Goal: Entertainment & Leisure: Consume media (video, audio)

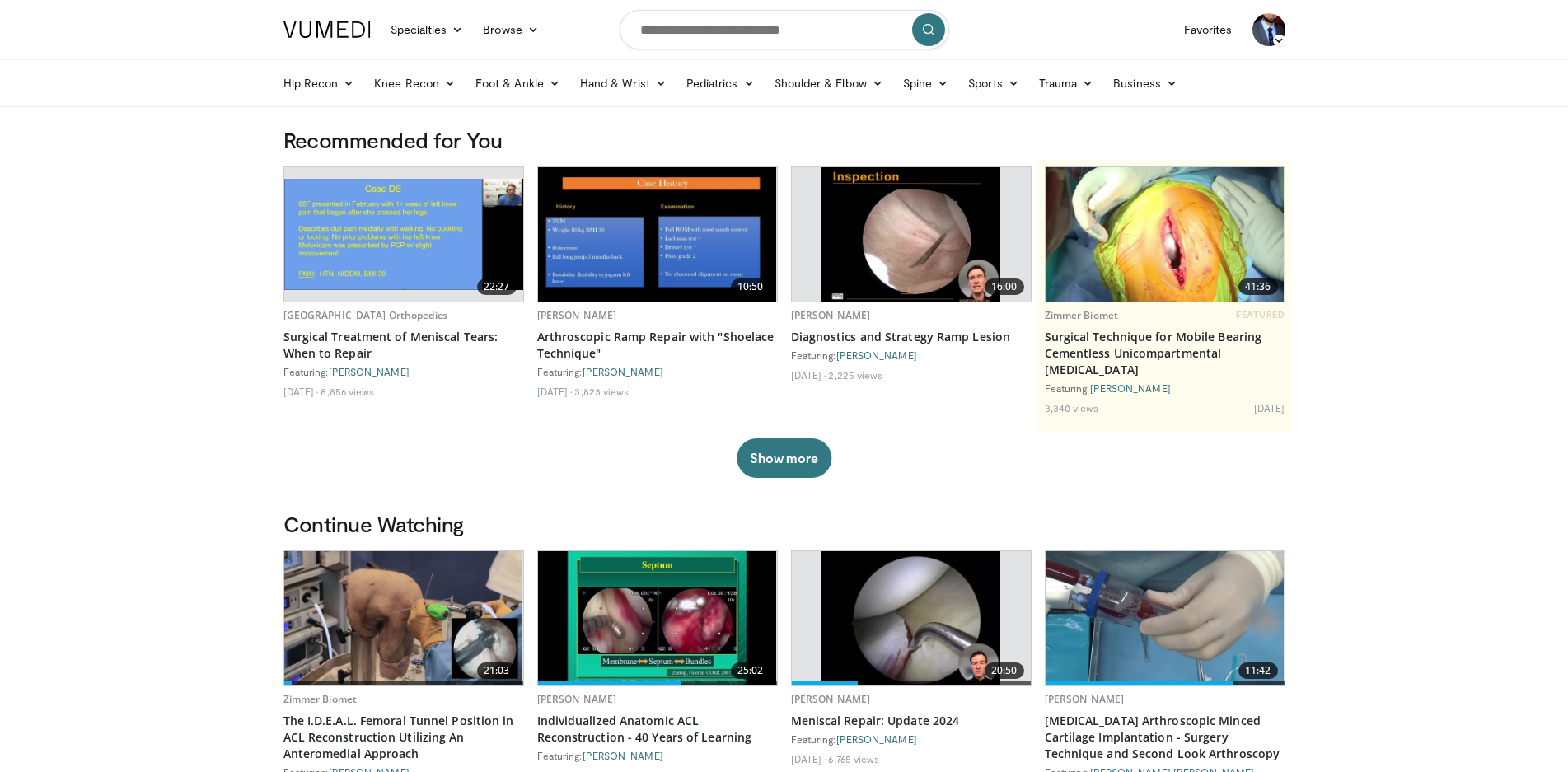
click at [370, 229] on img at bounding box center [404, 234] width 239 height 111
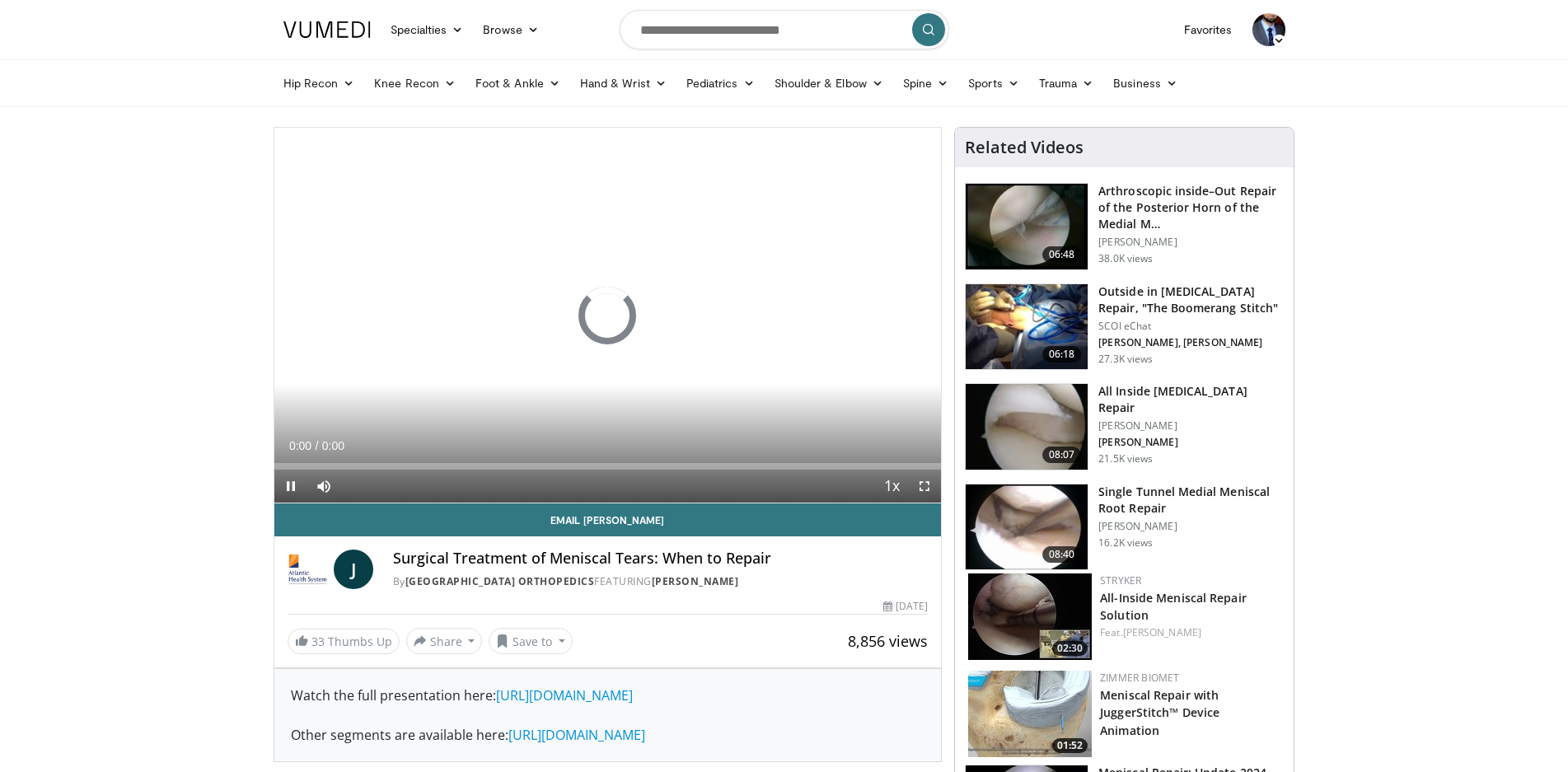
click at [1059, 421] on img at bounding box center [1027, 427] width 122 height 86
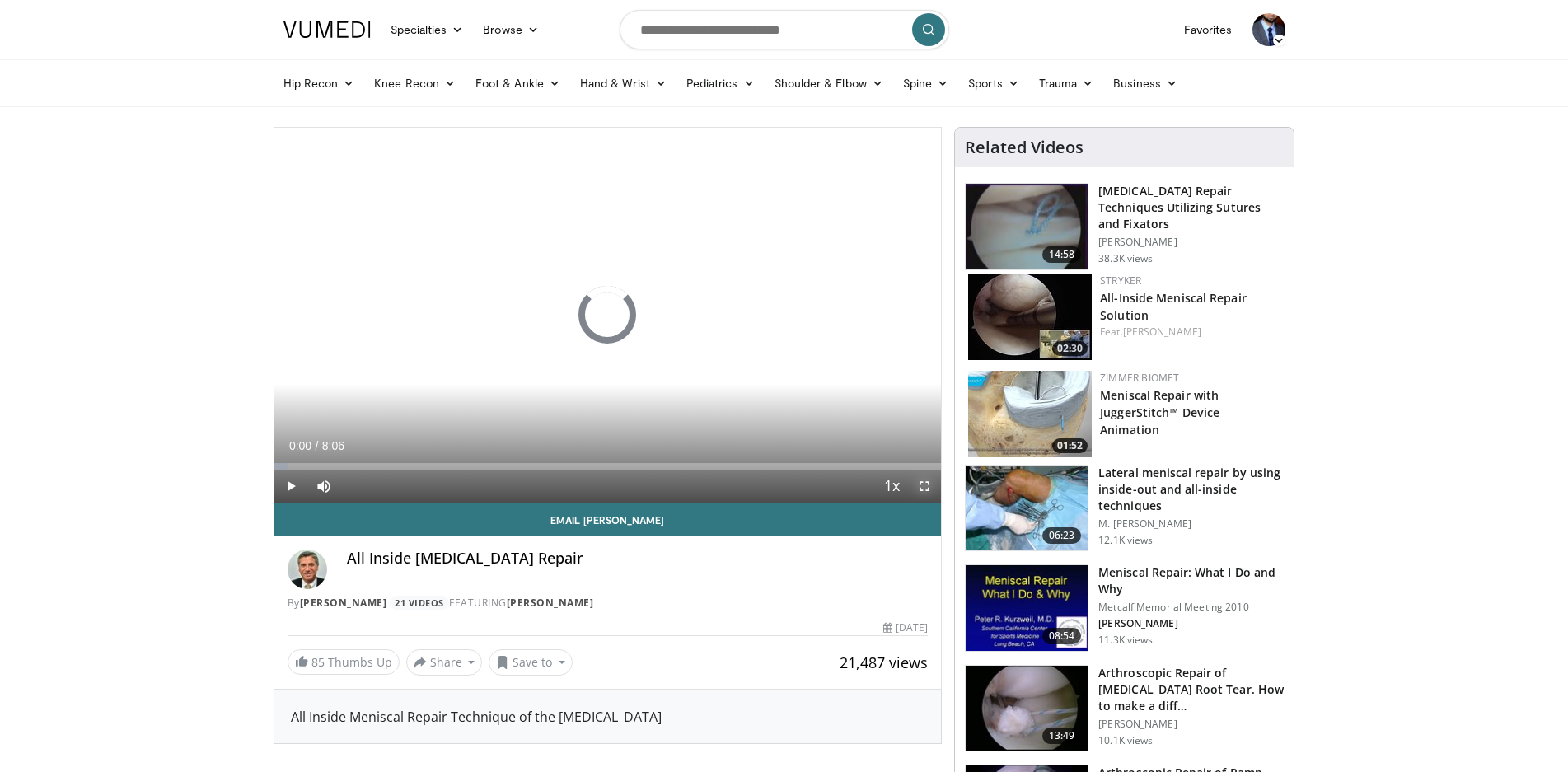
drag, startPoint x: 920, startPoint y: 483, endPoint x: 916, endPoint y: 568, distance: 85.1
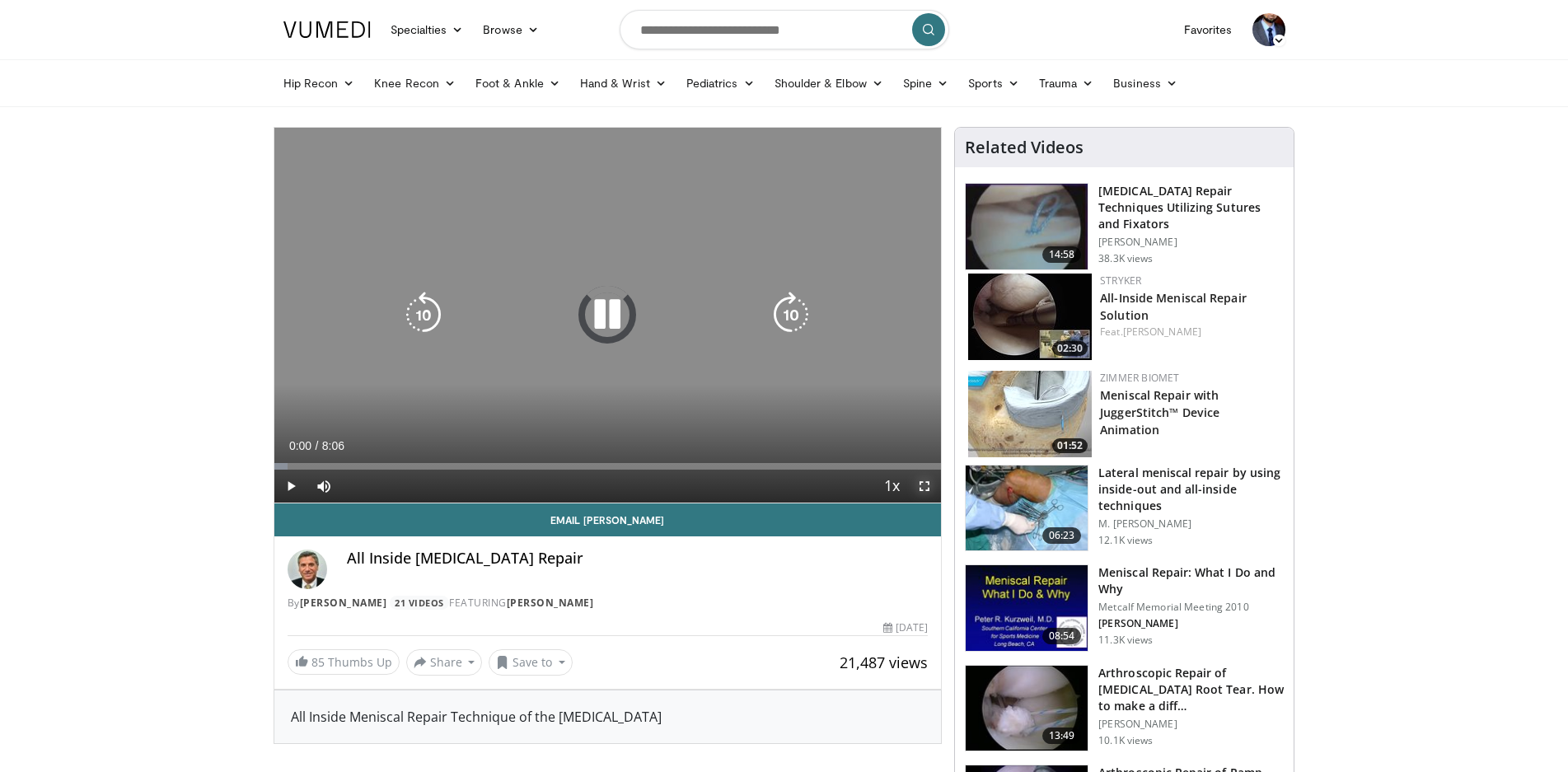
click at [920, 482] on span "Video Player" at bounding box center [924, 486] width 33 height 33
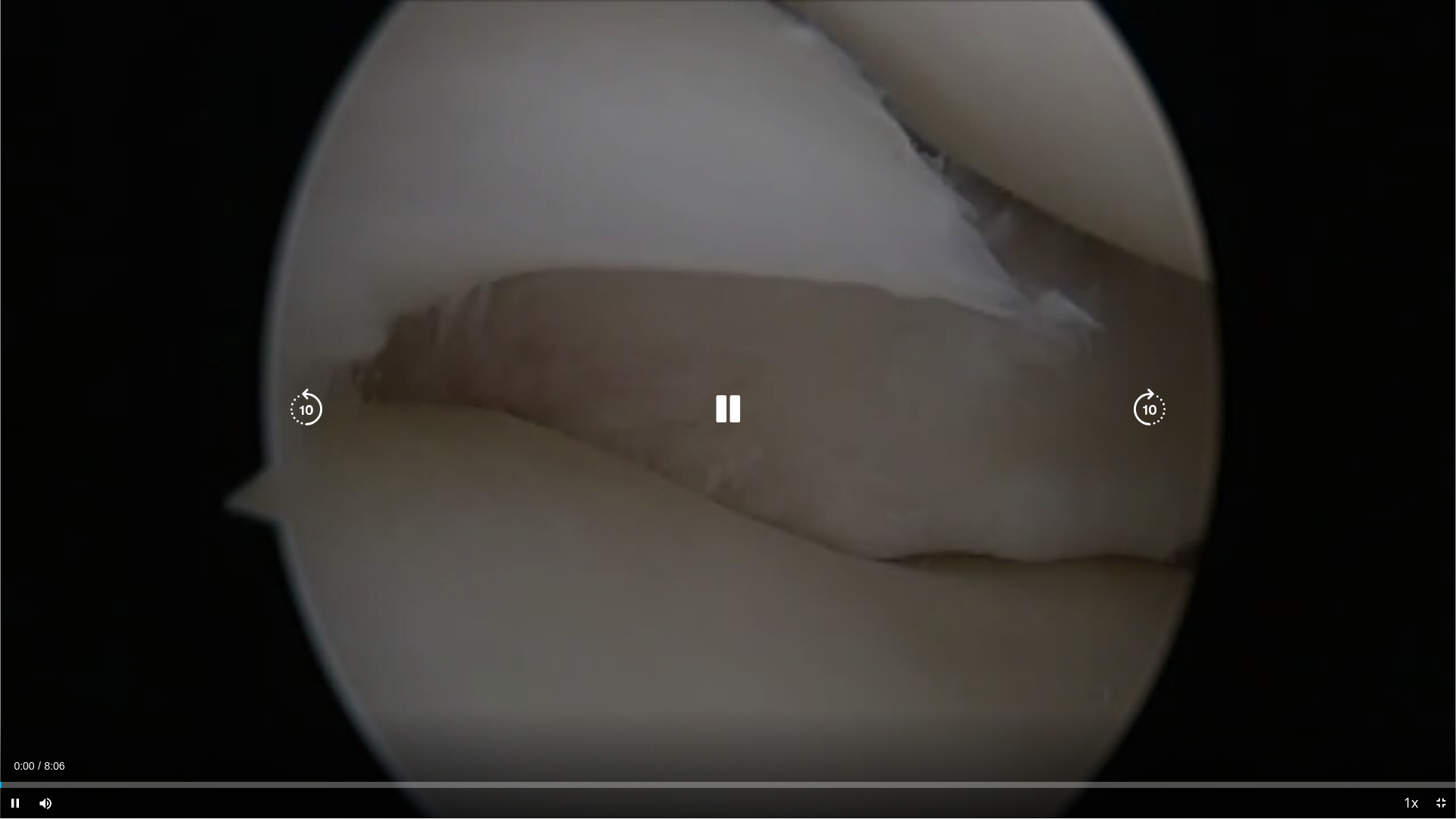
click at [749, 619] on div "10 seconds Tap to unmute" at bounding box center [728, 409] width 1456 height 818
click at [721, 406] on icon "Video Player" at bounding box center [728, 410] width 43 height 43
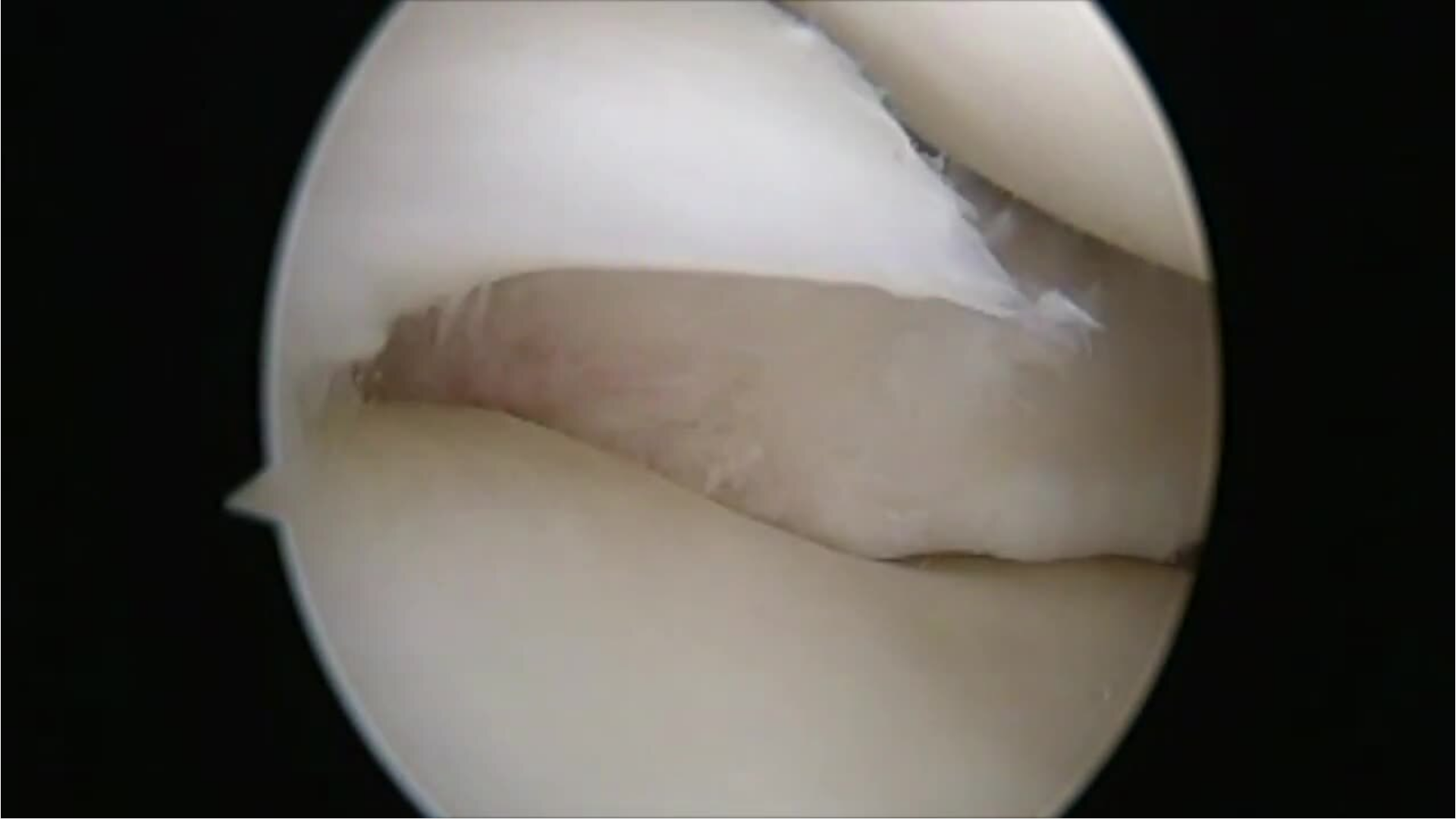
click at [52, 710] on video-js "**********" at bounding box center [728, 410] width 1456 height 819
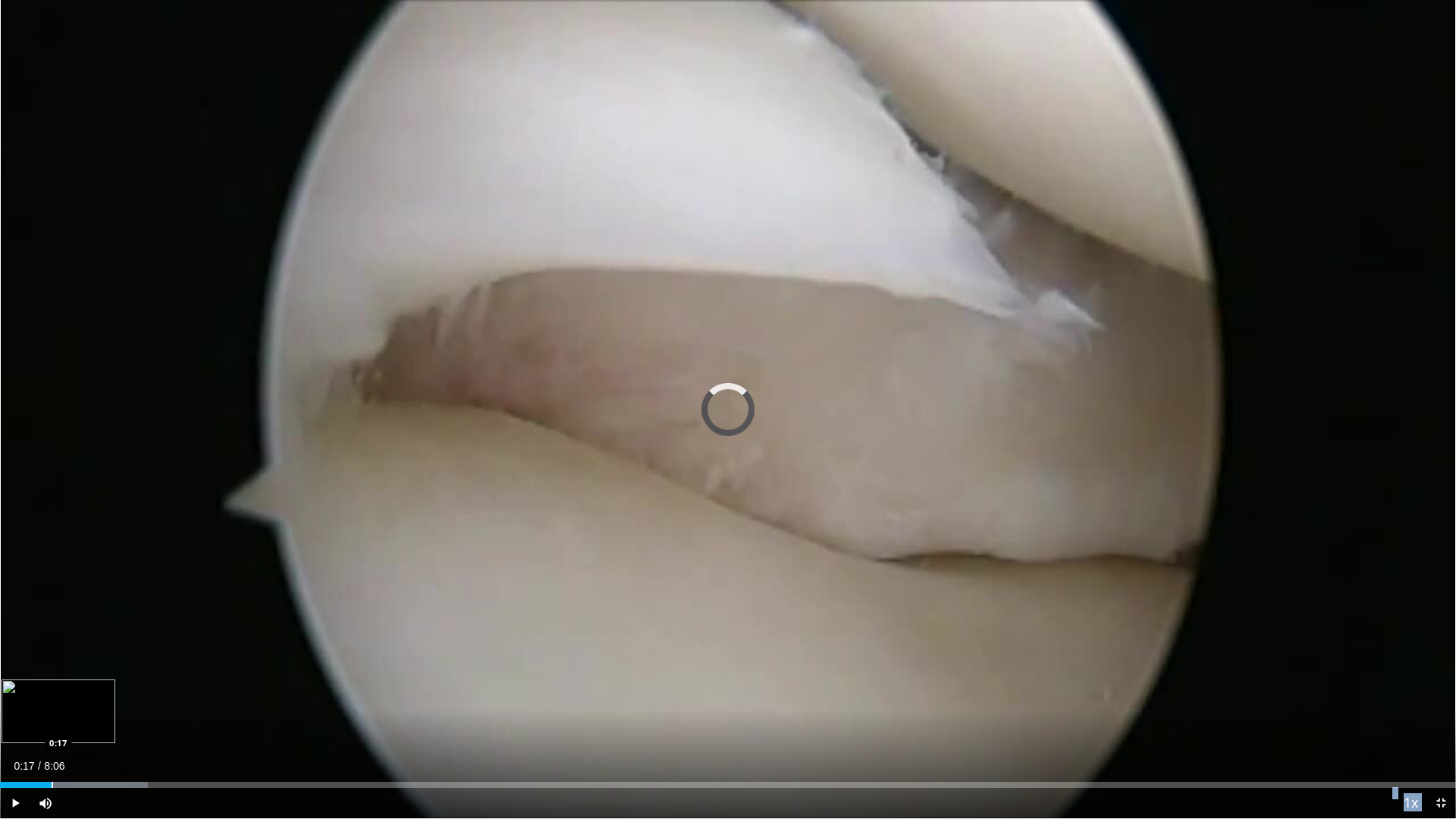
click at [52, 710] on div "Loaded : 10.18% 0:17 0:17" at bounding box center [728, 780] width 1456 height 15
click at [81, 710] on div "Progress Bar" at bounding box center [80, 784] width 2 height 6
click at [101, 710] on div "Progress Bar" at bounding box center [102, 784] width 2 height 6
click at [145, 710] on div "Progress Bar" at bounding box center [146, 784] width 2 height 6
click at [207, 710] on div "Progress Bar" at bounding box center [208, 784] width 2 height 6
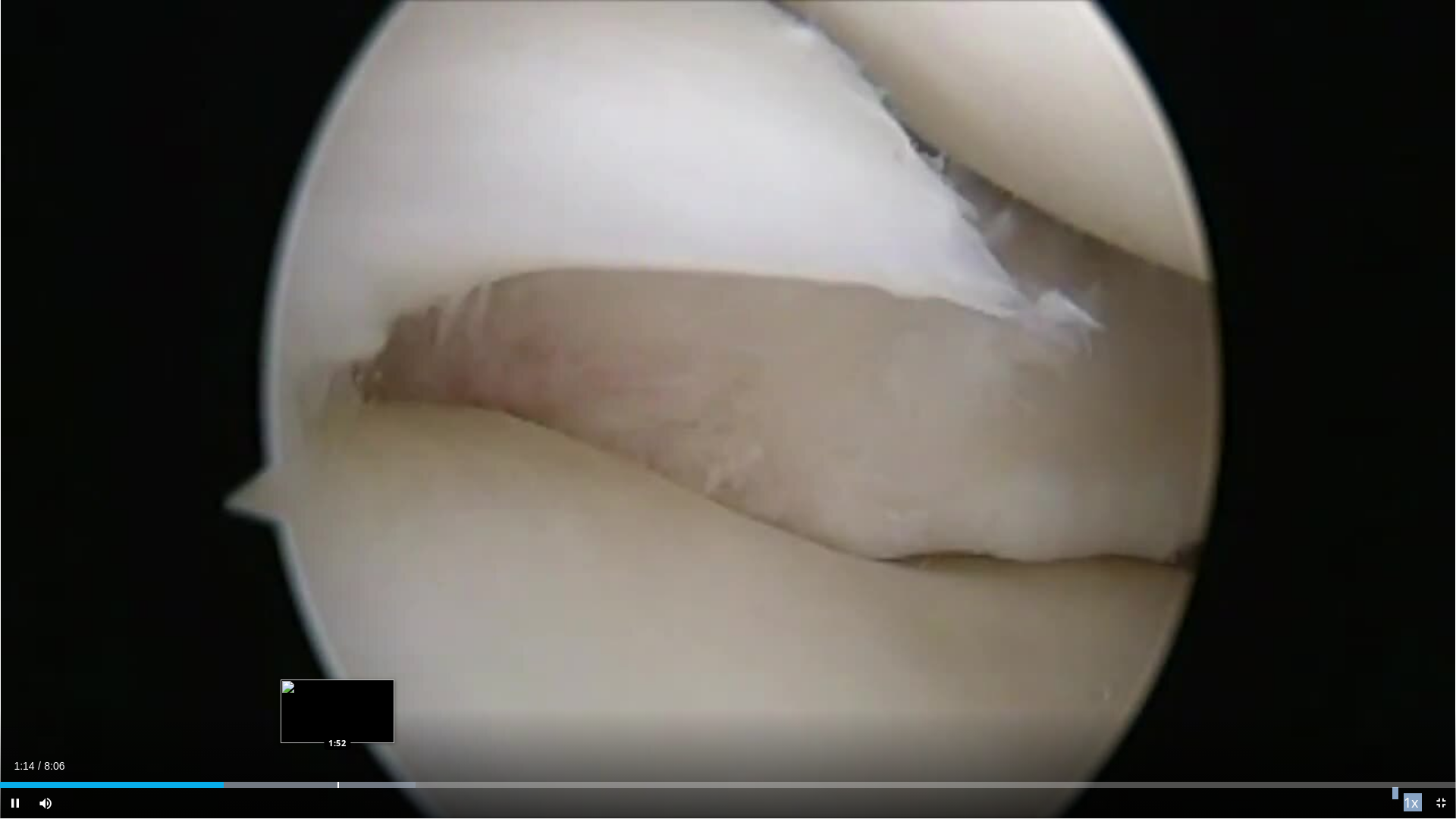
click at [337, 710] on div "Progress Bar" at bounding box center [338, 784] width 2 height 6
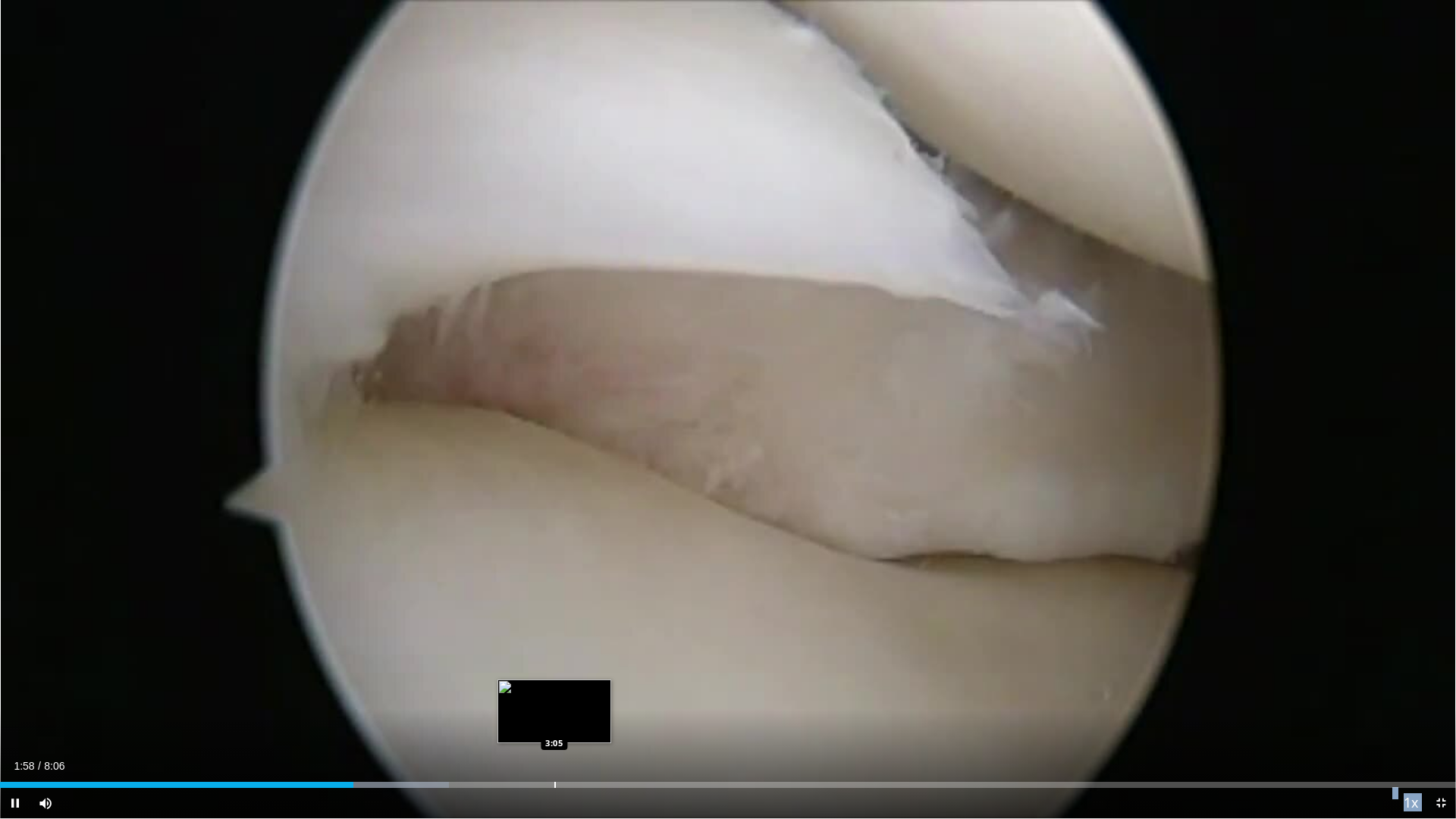
click at [554, 710] on div "Progress Bar" at bounding box center [555, 784] width 2 height 6
